Goal: Book appointment/travel/reservation

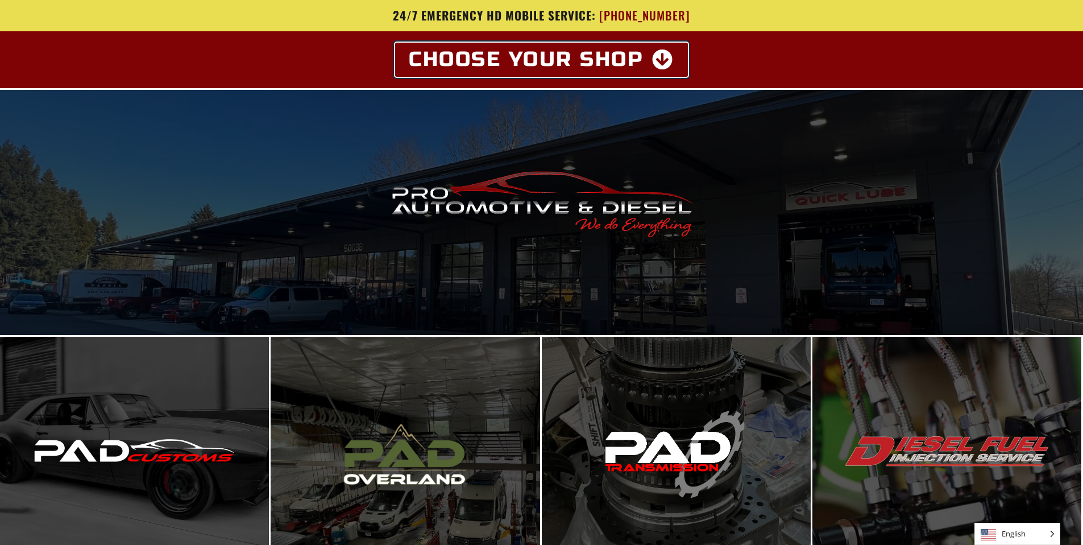
click at [582, 61] on span "Choose Your Shop" at bounding box center [526, 59] width 235 height 20
click at [574, 64] on span "Choose Your Shop" at bounding box center [526, 59] width 235 height 20
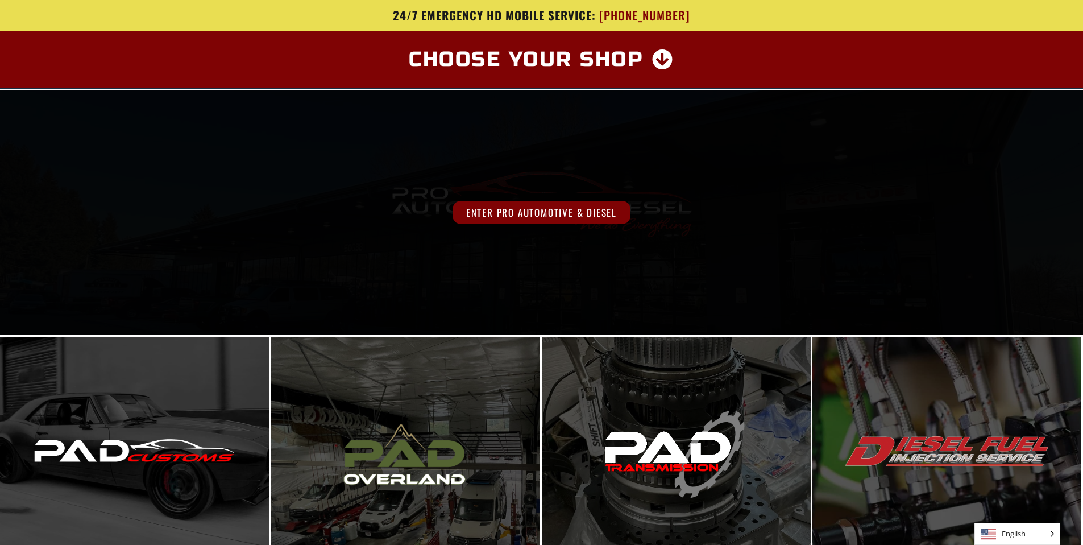
click at [574, 206] on span "Enter Pro Automotive & Diesel" at bounding box center [542, 212] width 178 height 23
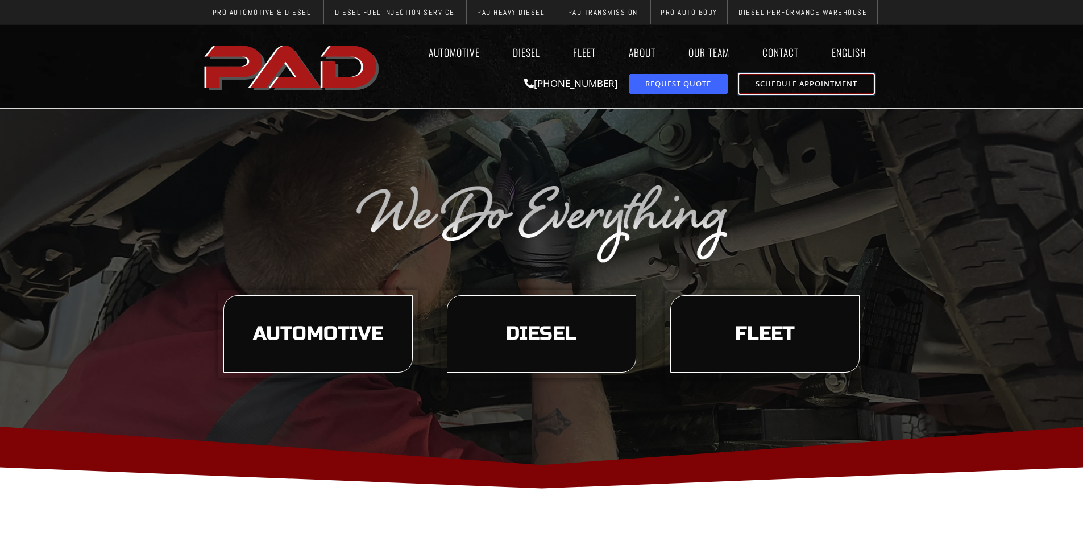
click at [769, 85] on span "Schedule Appointment" at bounding box center [807, 83] width 102 height 7
